Goal: Communication & Community: Answer question/provide support

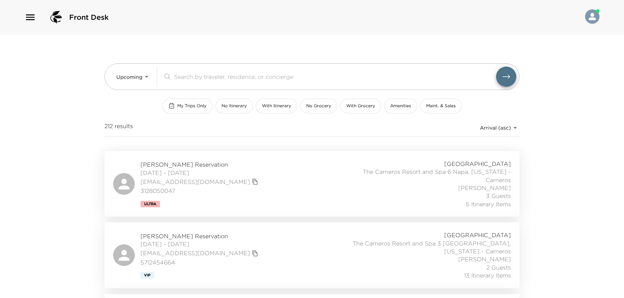
scroll to position [73, 0]
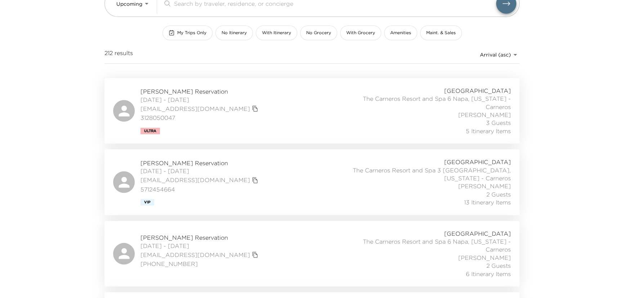
click at [269, 112] on div "Chad Robins Reservation 09/03/2025 - 09/05/2025 crobins@adaptivebiotech.com 312…" at bounding box center [312, 111] width 398 height 48
click at [182, 31] on span "My Trips Only" at bounding box center [191, 33] width 29 height 6
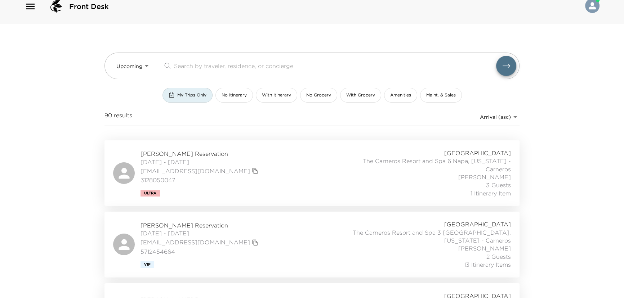
scroll to position [0, 0]
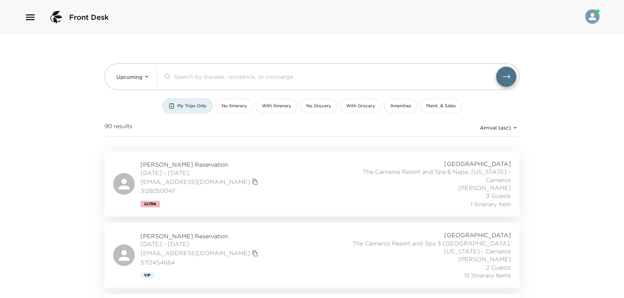
click at [201, 103] on span "My Trips Only" at bounding box center [191, 106] width 29 height 6
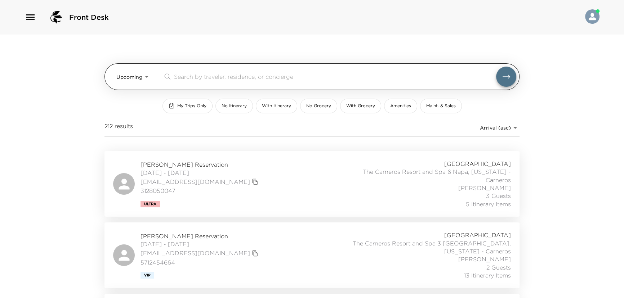
click at [195, 75] on input "search" at bounding box center [335, 76] width 322 height 8
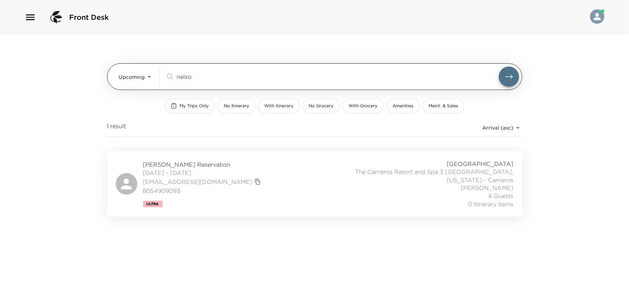
type input "nelson"
drag, startPoint x: 192, startPoint y: 72, endPoint x: 136, endPoint y: 76, distance: 56.7
click at [136, 76] on div "Upcoming Upcoming nelson ​" at bounding box center [319, 77] width 400 height 20
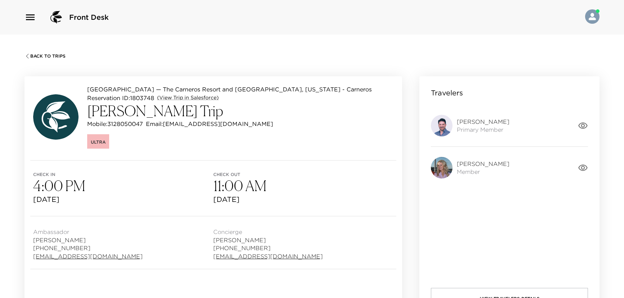
scroll to position [524, 0]
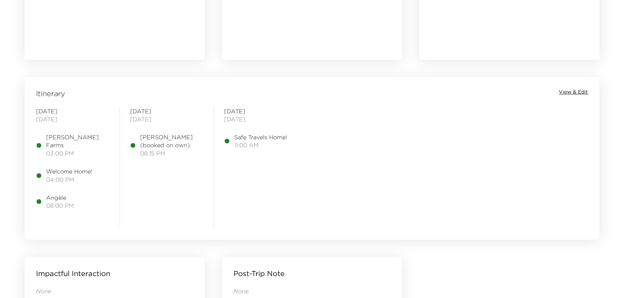
click at [565, 89] on span "View & Edit" at bounding box center [573, 92] width 29 height 7
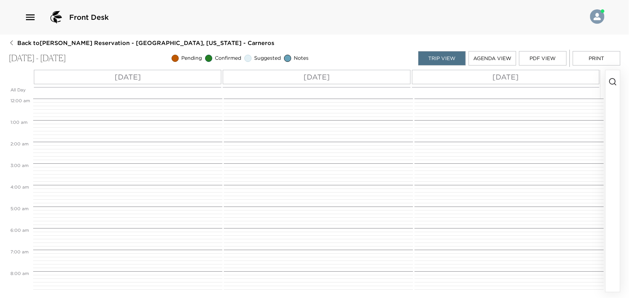
scroll to position [320, 0]
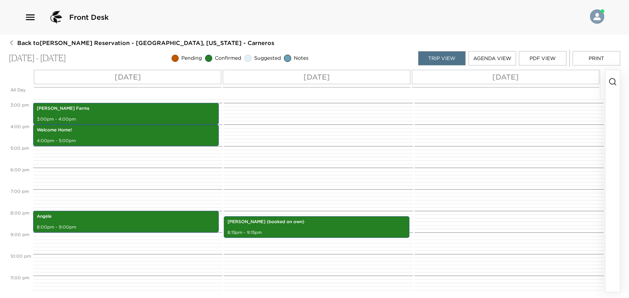
click at [126, 76] on p "Wed 09/03" at bounding box center [128, 77] width 26 height 11
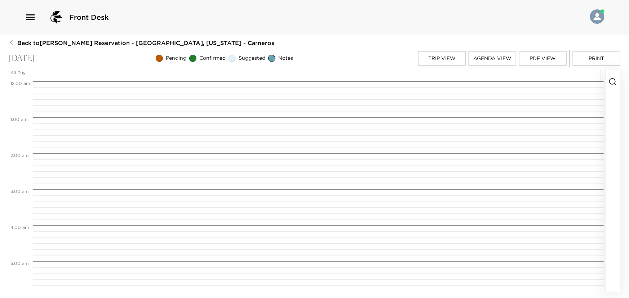
scroll to position [540, 0]
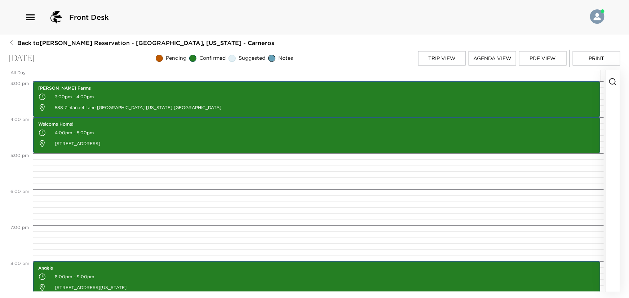
click at [612, 83] on icon "button" at bounding box center [612, 81] width 9 height 9
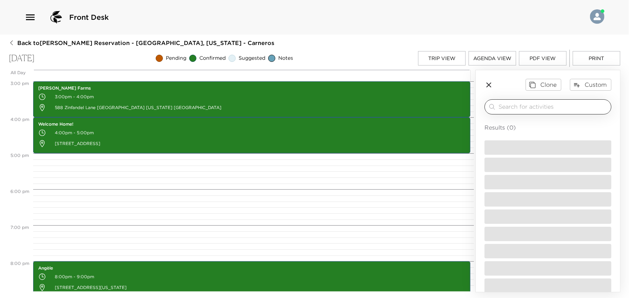
click at [520, 103] on input "search" at bounding box center [552, 107] width 109 height 8
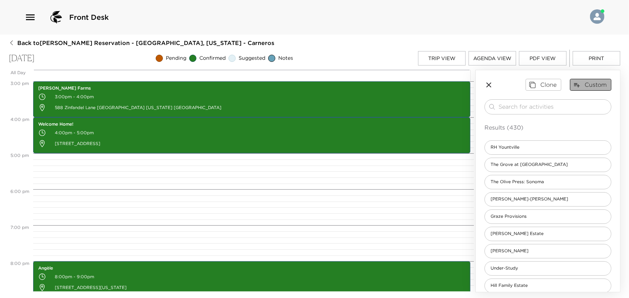
click at [585, 81] on button "Custom" at bounding box center [589, 85] width 41 height 12
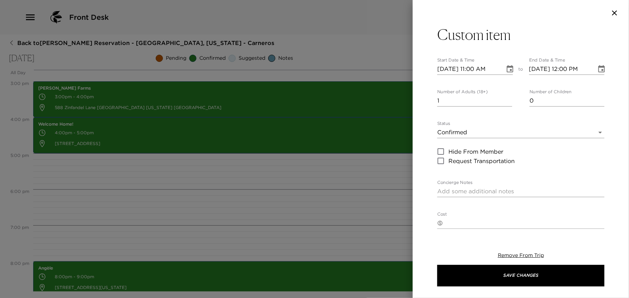
click at [616, 12] on icon "button" at bounding box center [614, 12] width 5 height 5
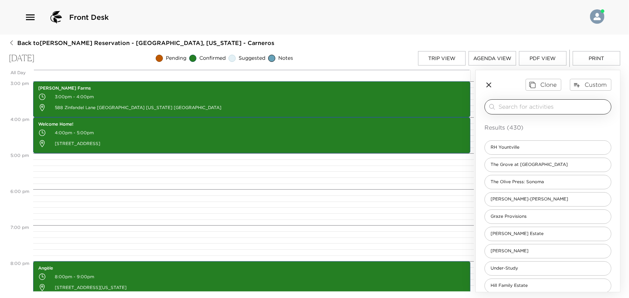
click at [533, 107] on input "search" at bounding box center [552, 107] width 109 height 8
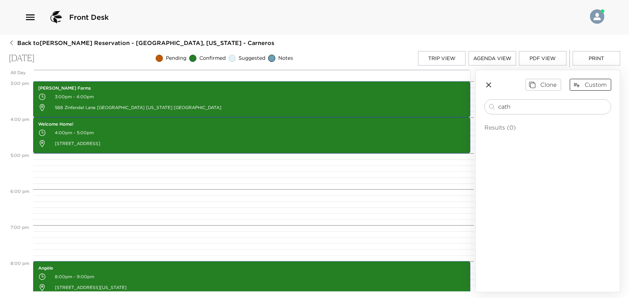
type input "cath"
click at [591, 79] on button "Custom" at bounding box center [589, 85] width 41 height 12
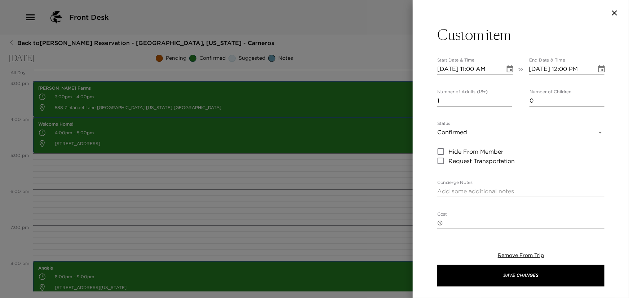
click at [508, 66] on icon "Choose date, selected date is Sep 3, 2025" at bounding box center [509, 68] width 6 height 7
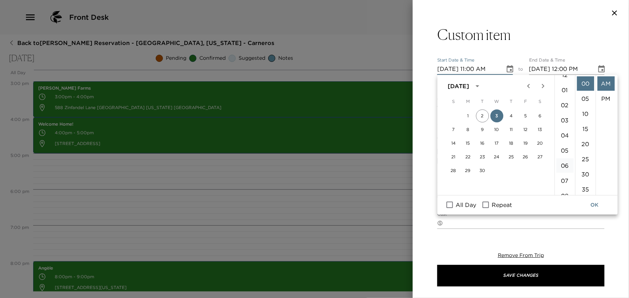
scroll to position [0, 0]
click at [562, 93] on li "01" at bounding box center [564, 98] width 17 height 14
click at [606, 98] on li "PM" at bounding box center [605, 98] width 17 height 14
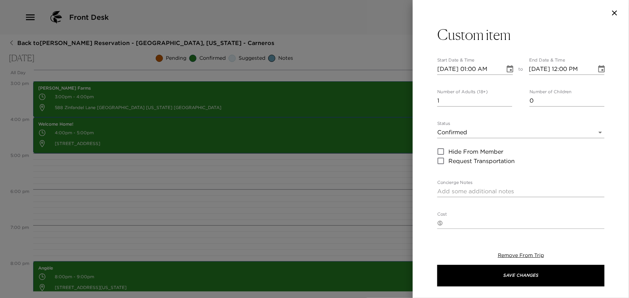
type input "09/03/2025 01:00 PM"
type input "09/03/2025 02:00 PM"
type input "2"
click at [507, 99] on input "2" at bounding box center [474, 101] width 75 height 12
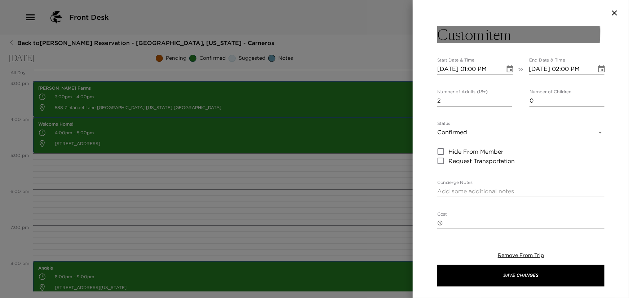
click at [476, 32] on h3 "Custom item" at bounding box center [473, 34] width 73 height 17
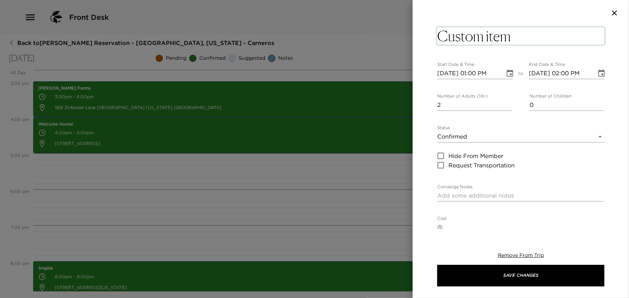
drag, startPoint x: 518, startPoint y: 36, endPoint x: 450, endPoint y: 36, distance: 67.4
click at [450, 36] on textarea "Custom item" at bounding box center [520, 35] width 167 height 17
type textarea "Cathiard (booked on own)"
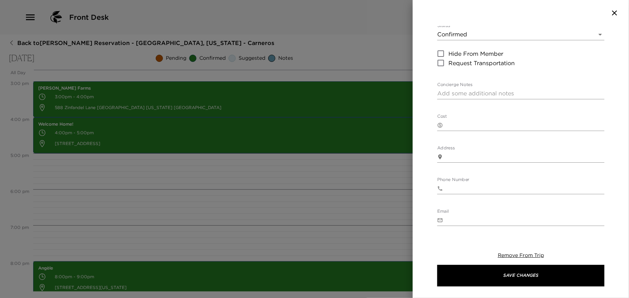
scroll to position [94, 0]
click at [462, 159] on textarea "Address" at bounding box center [525, 161] width 158 height 8
paste textarea "1978 Zinfandel Lane, St Helena, CA 94574"
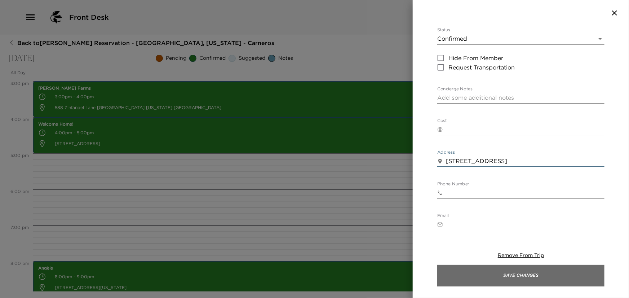
type textarea "1978 Zinfandel Lane, St Helena, CA 94574"
click at [472, 273] on button "Save Changes" at bounding box center [520, 276] width 167 height 22
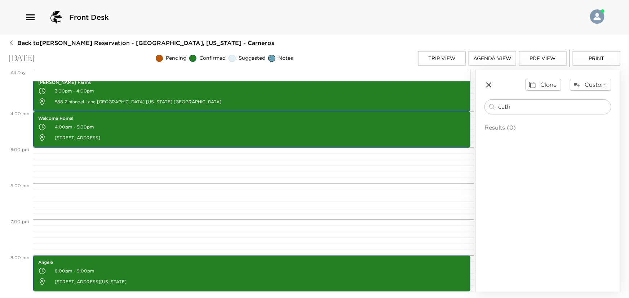
scroll to position [573, 0]
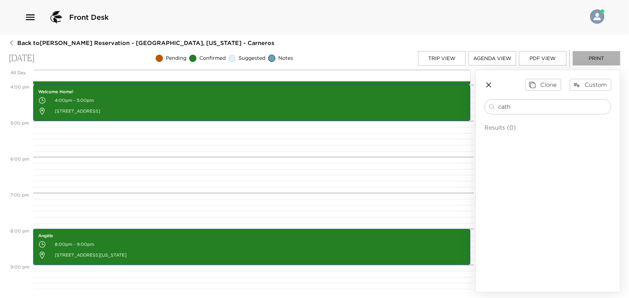
click at [589, 58] on button "Print" at bounding box center [596, 58] width 48 height 14
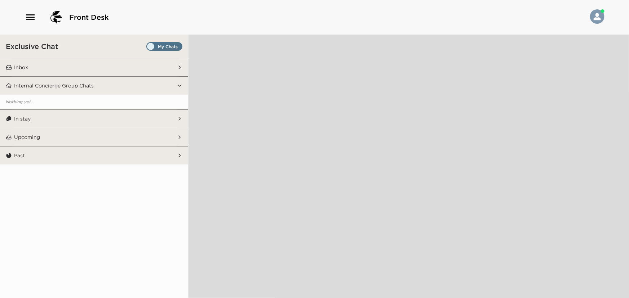
click at [50, 67] on button "Inbox" at bounding box center [94, 67] width 165 height 18
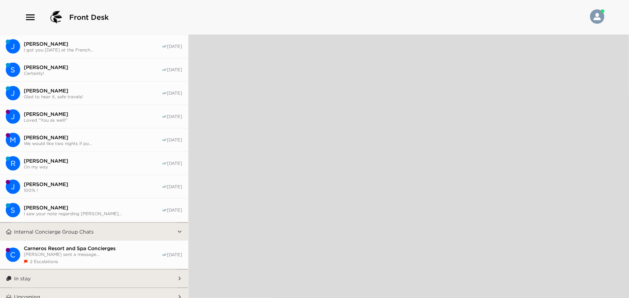
scroll to position [229, 0]
click at [55, 254] on span "[PERSON_NAME] sent a message..." at bounding box center [93, 253] width 138 height 5
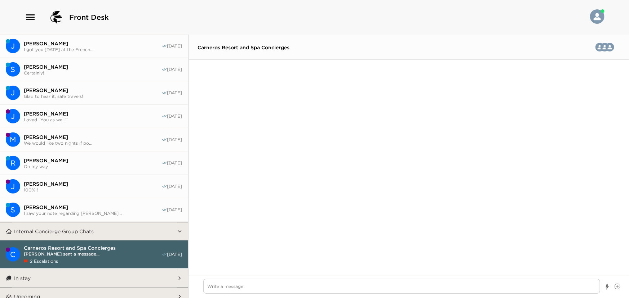
scroll to position [1072, 0]
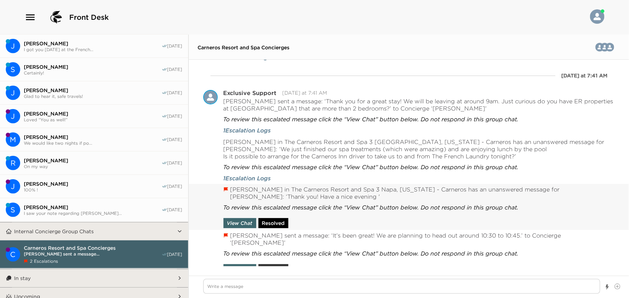
click at [274, 218] on button "Resolved" at bounding box center [273, 223] width 30 height 10
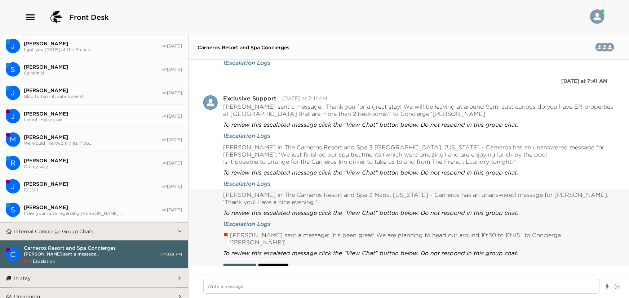
click at [274, 264] on button "Resolved" at bounding box center [273, 269] width 30 height 10
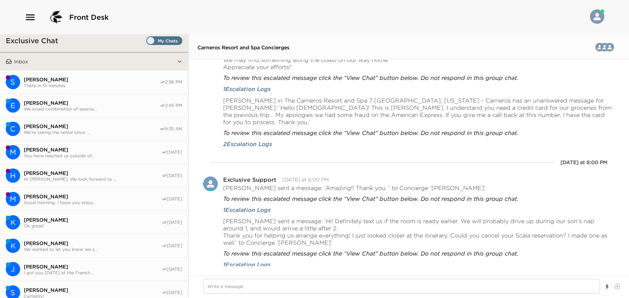
scroll to position [0, 0]
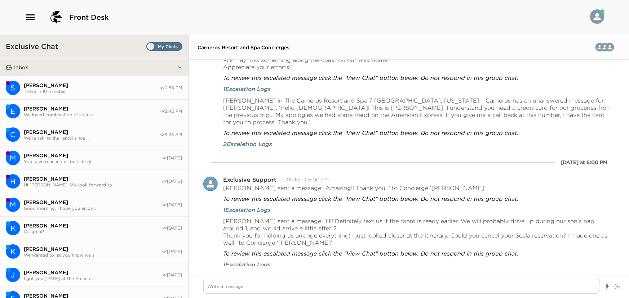
click at [148, 44] on span "Set all destinations" at bounding box center [164, 48] width 36 height 9
click at [148, 48] on input "Set all destinations" at bounding box center [148, 48] width 0 height 0
click at [87, 62] on button "Inbox" at bounding box center [94, 67] width 165 height 18
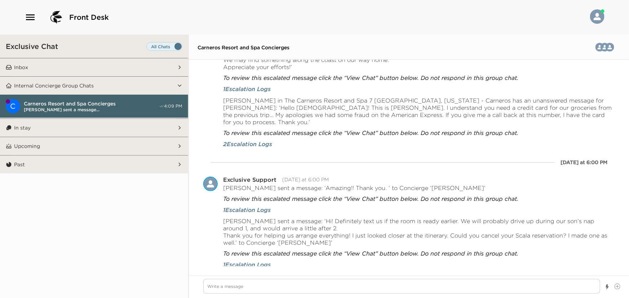
click at [179, 46] on span "Set all destinations" at bounding box center [164, 48] width 36 height 9
click at [148, 48] on input "Set all destinations" at bounding box center [148, 48] width 0 height 0
click at [80, 60] on button "Inbox" at bounding box center [94, 67] width 165 height 18
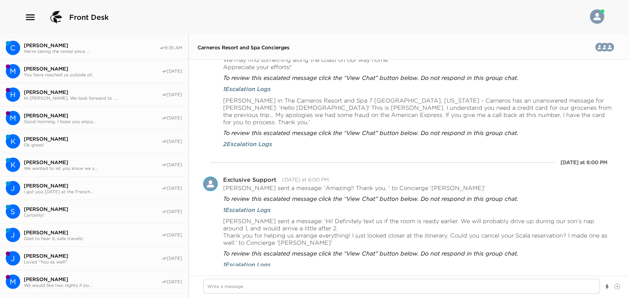
scroll to position [164, 0]
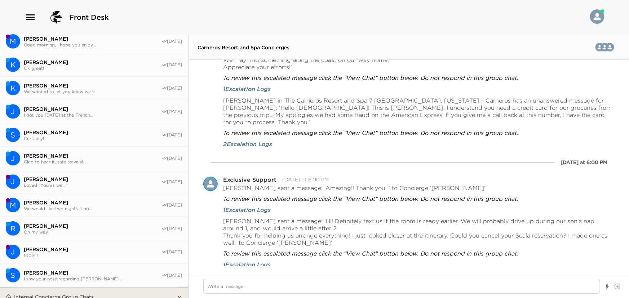
click at [37, 61] on span "[PERSON_NAME]" at bounding box center [93, 62] width 138 height 6
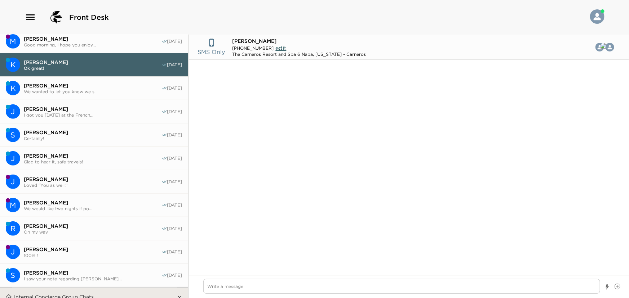
scroll to position [380, 0]
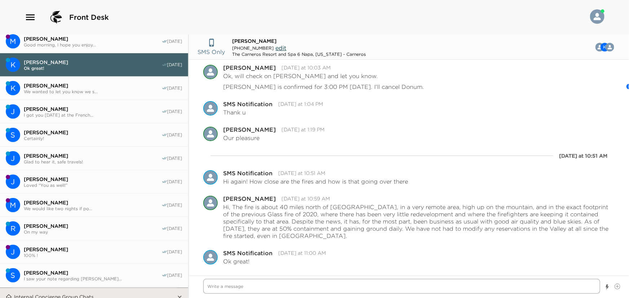
click at [261, 291] on textarea "Write a message" at bounding box center [401, 286] width 397 height 15
type textarea "x"
type textarea "H"
type textarea "x"
type textarea "Hi"
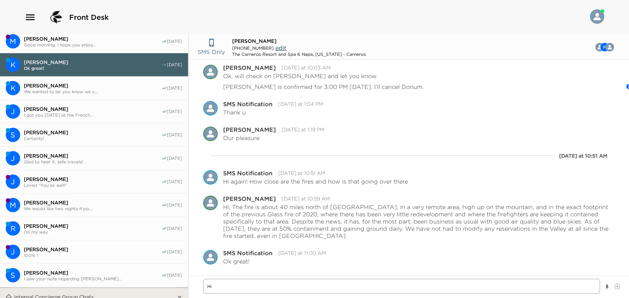
type textarea "x"
type textarea "Hi"
type textarea "x"
type textarea "Hi K"
type textarea "x"
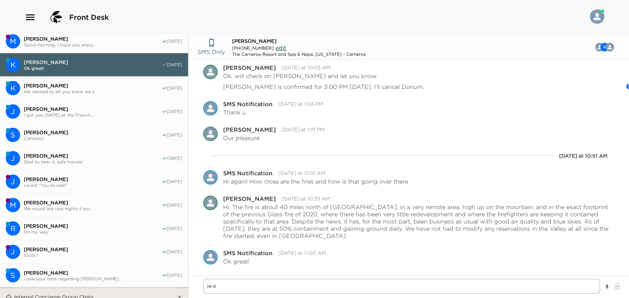
type textarea "Hi Kr"
type textarea "x"
type textarea "Hi Kri"
type textarea "x"
type textarea "Hi Kris"
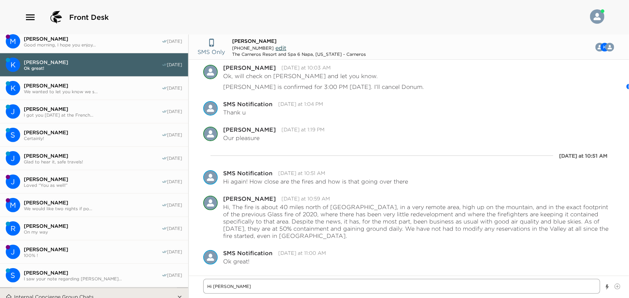
type textarea "x"
type textarea "Hi Krist"
type textarea "x"
type textarea "Hi Kristi"
type textarea "x"
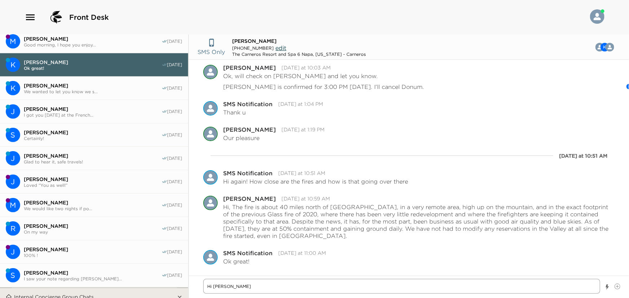
type textarea "Hi Kristi,"
type textarea "x"
type textarea "Hi Kristi,"
paste textarea "We look forward to welcoming you to the Carneros Resort tomorrow - 4048 Sonoma …"
type textarea "x"
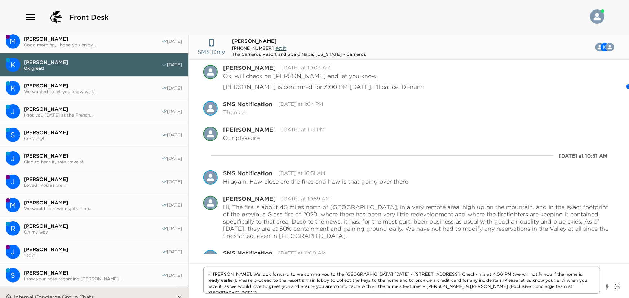
type textarea "Hi Kristi, We look forward to welcoming you to the Carneros Resort tomorrow - 4…"
click at [618, 285] on icon at bounding box center [617, 287] width 6 height 6
click at [614, 284] on input "File input" at bounding box center [614, 284] width 0 height 0
type textarea "x"
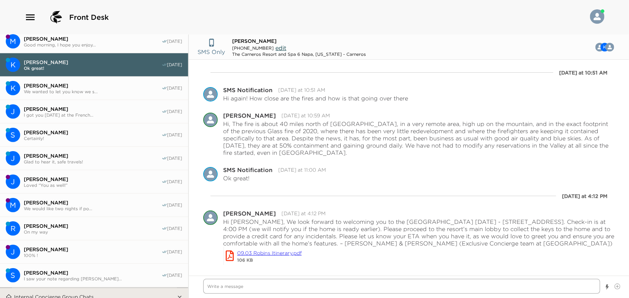
scroll to position [23, 0]
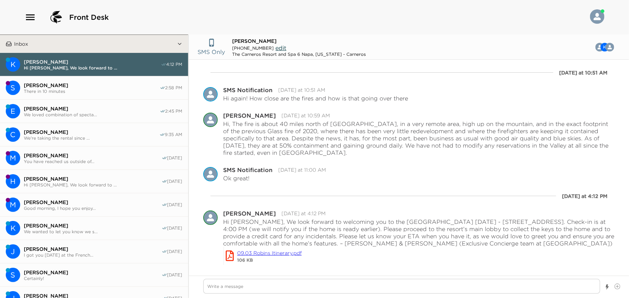
click at [54, 85] on span "[PERSON_NAME]" at bounding box center [92, 85] width 136 height 6
type textarea "x"
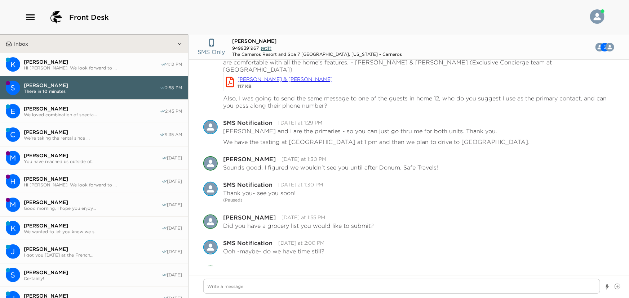
scroll to position [50, 0]
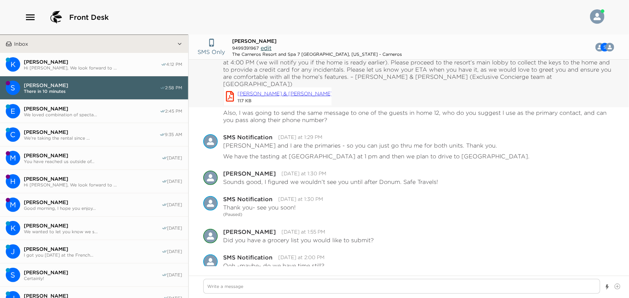
click at [240, 90] on link "Rick & Shannon Lowe.pdf" at bounding box center [289, 94] width 104 height 8
